Goal: Contribute content

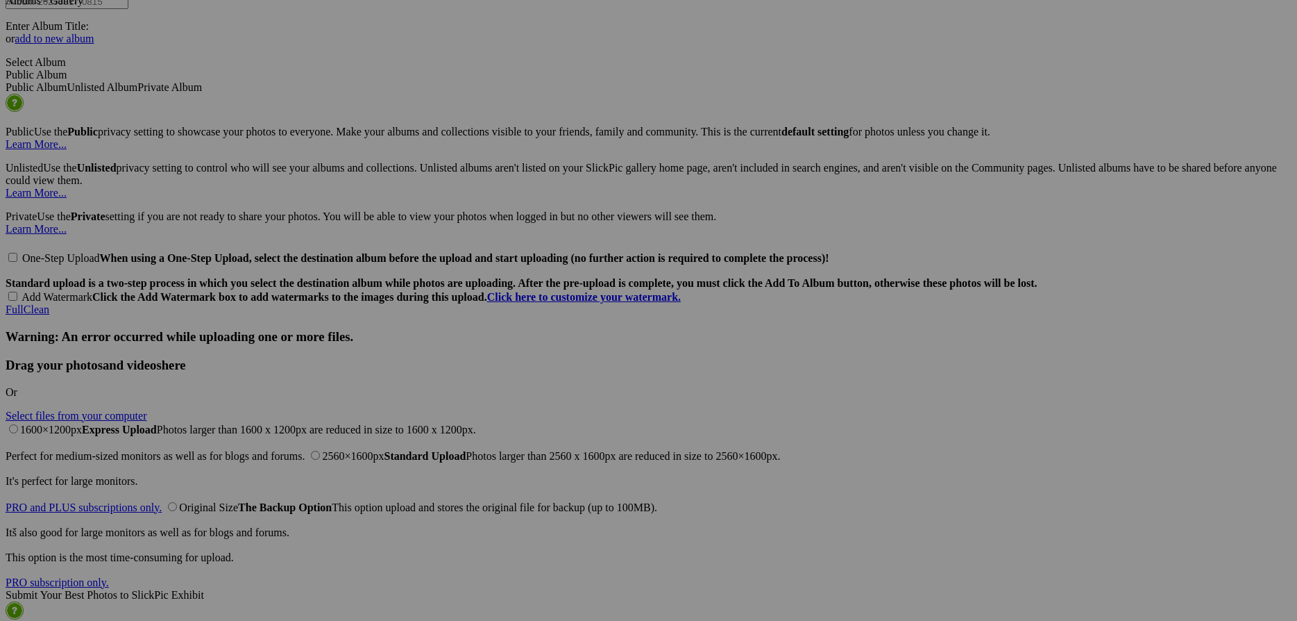
scroll to position [3074, 0]
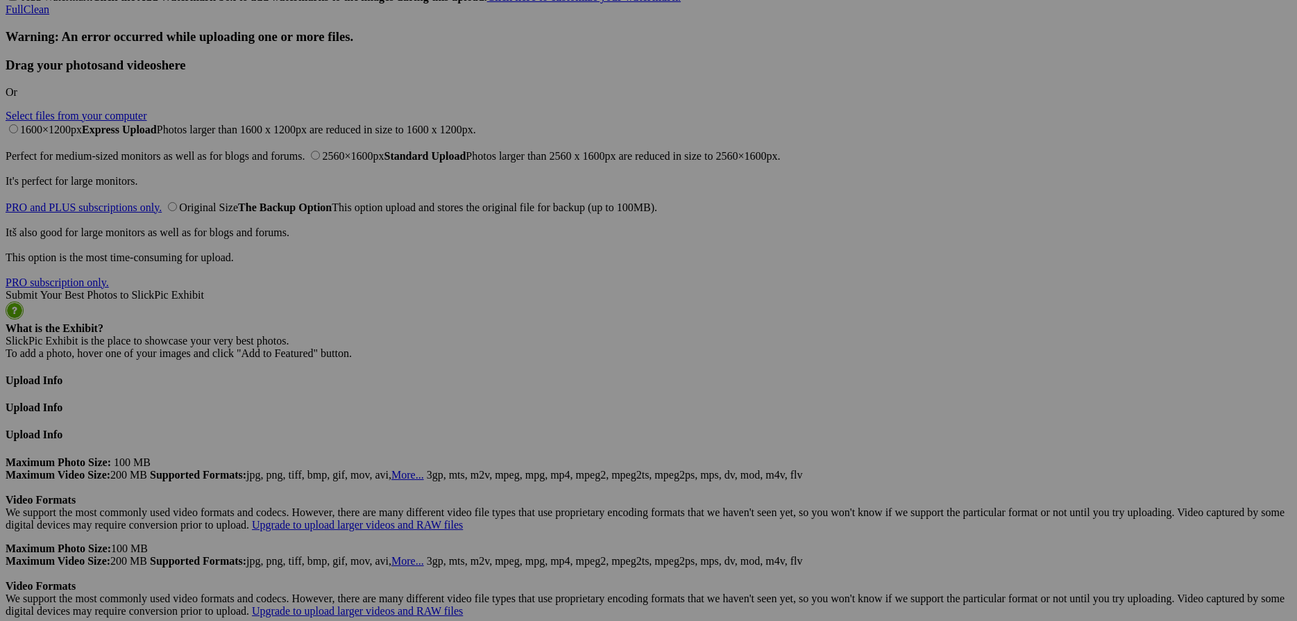
drag, startPoint x: 1274, startPoint y: 217, endPoint x: 1257, endPoint y: 194, distance: 28.7
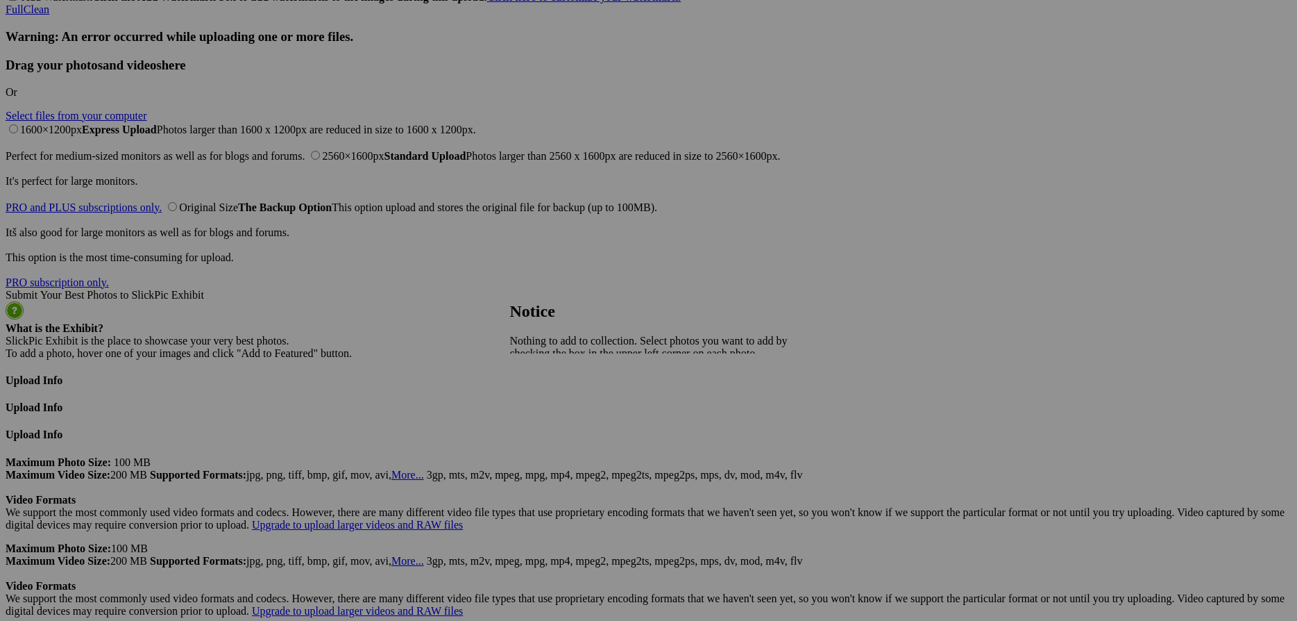
click at [535, 383] on span "Close" at bounding box center [522, 389] width 25 height 12
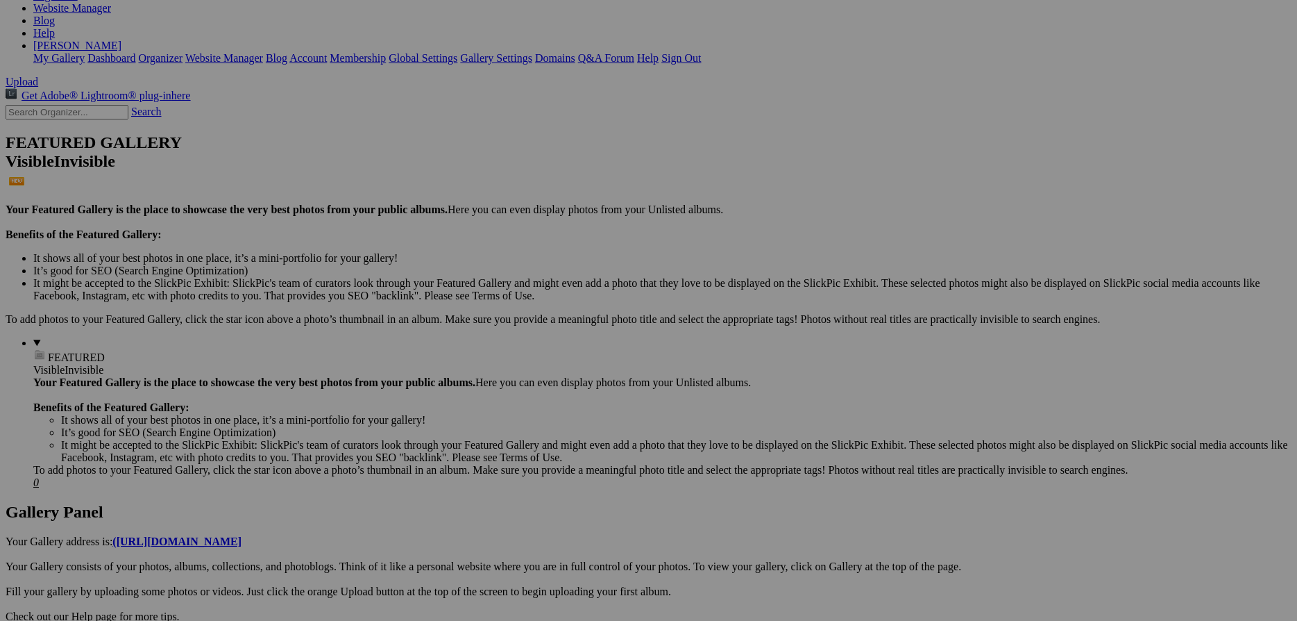
scroll to position [0, 0]
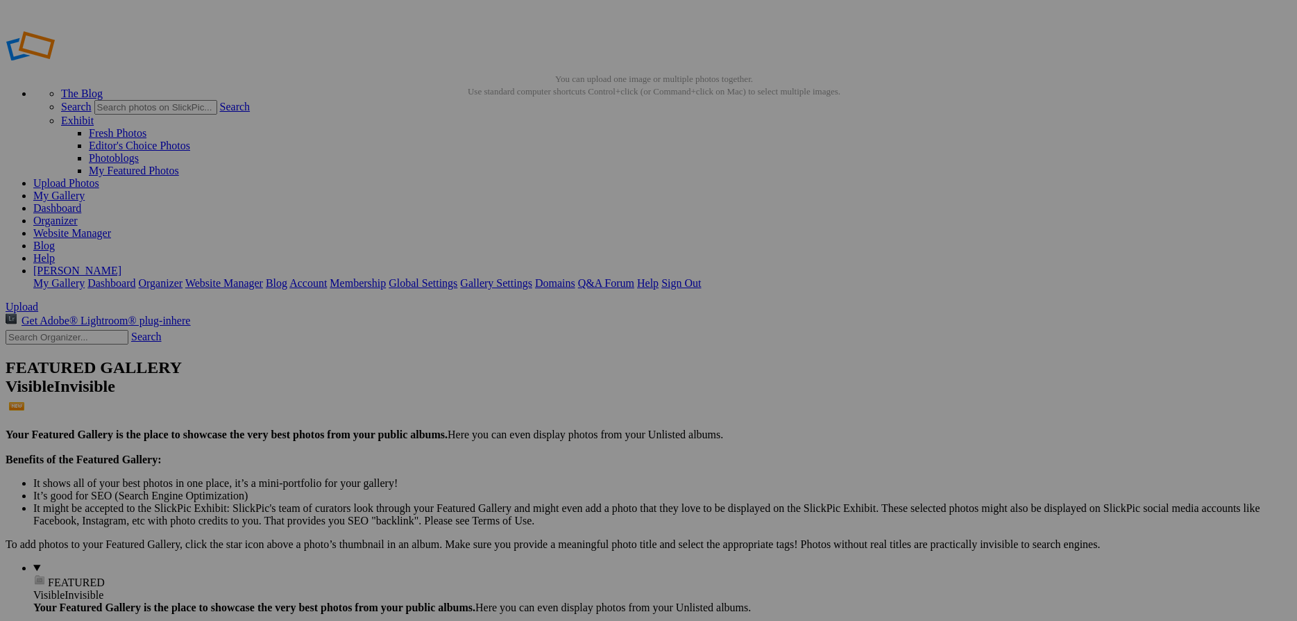
click at [111, 227] on link "Website Manager" at bounding box center [72, 233] width 78 height 12
